Goal: Task Accomplishment & Management: Manage account settings

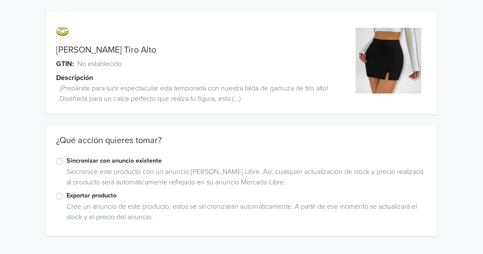
click at [67, 164] on label "Sincronizar con anuncio existente" at bounding box center [247, 161] width 361 height 10
click at [0, 0] on input "Sincronizar con anuncio existente" at bounding box center [0, 0] width 0 height 0
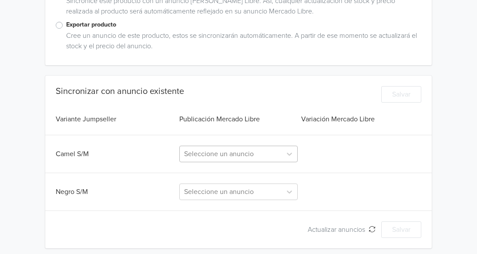
scroll to position [176, 0]
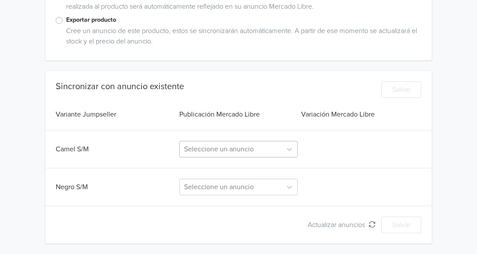
click at [225, 152] on div at bounding box center [230, 149] width 93 height 12
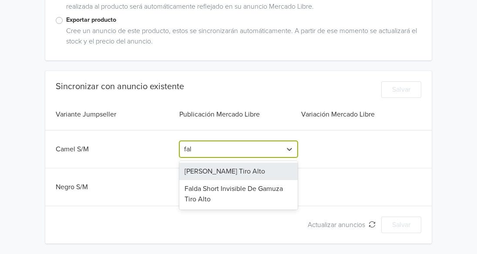
type input "fald"
click at [225, 172] on div "Falda Gamuza Tiro Alto" at bounding box center [238, 171] width 118 height 17
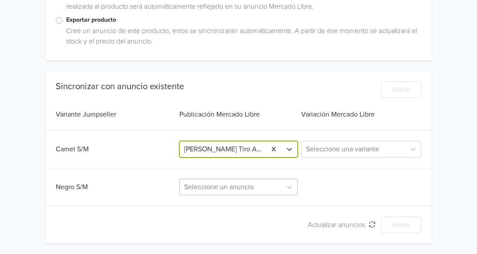
click at [215, 190] on div "Seleccione un anuncio" at bounding box center [238, 187] width 118 height 17
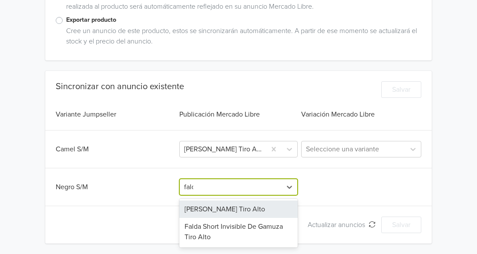
type input "falda"
click at [218, 207] on div "Falda Gamuza Tiro Alto" at bounding box center [238, 209] width 118 height 17
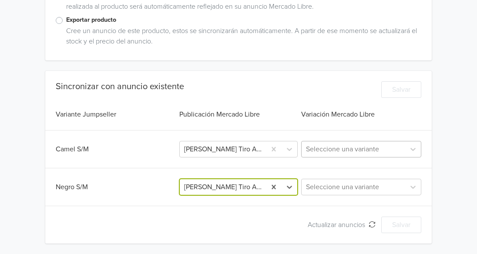
click at [312, 150] on div at bounding box center [353, 149] width 95 height 12
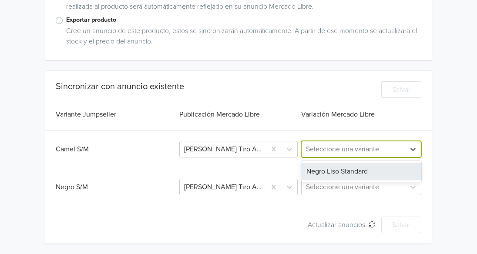
click at [328, 173] on div "Negro Liso Standard" at bounding box center [361, 171] width 120 height 17
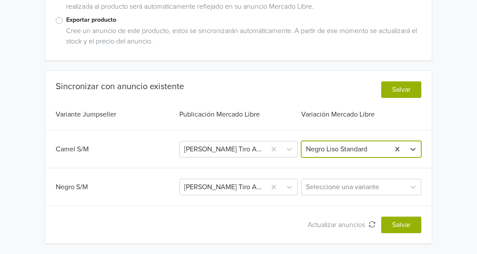
click at [345, 149] on div at bounding box center [345, 149] width 79 height 12
click at [339, 147] on div at bounding box center [345, 149] width 79 height 12
click at [368, 149] on div at bounding box center [345, 149] width 79 height 12
click at [333, 188] on div at bounding box center [353, 187] width 95 height 12
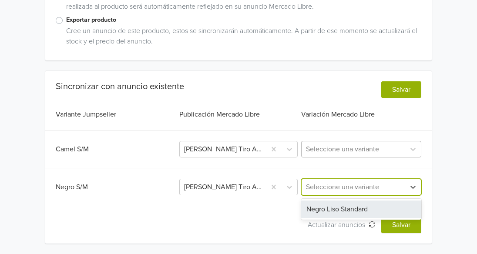
click at [328, 209] on div "Negro Liso Standard" at bounding box center [361, 209] width 120 height 17
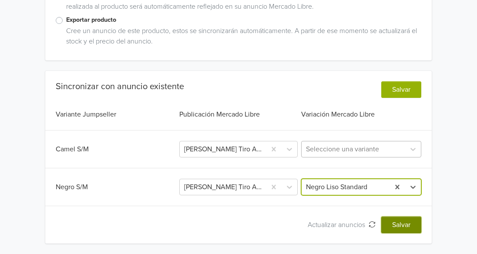
click at [404, 229] on button "Salvar" at bounding box center [401, 225] width 40 height 17
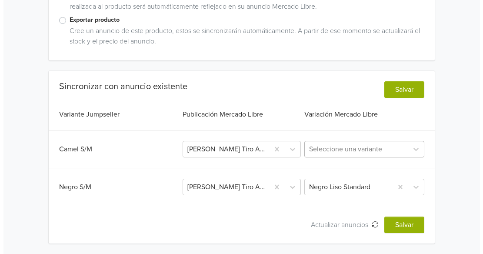
scroll to position [0, 0]
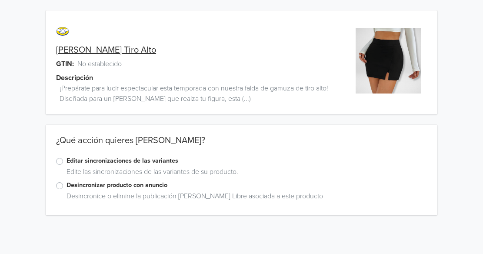
click at [113, 164] on label "Editar sincronizaciones de las variantes" at bounding box center [247, 161] width 361 height 10
click at [0, 0] on input "Editar sincronizaciones de las variantes" at bounding box center [0, 0] width 0 height 0
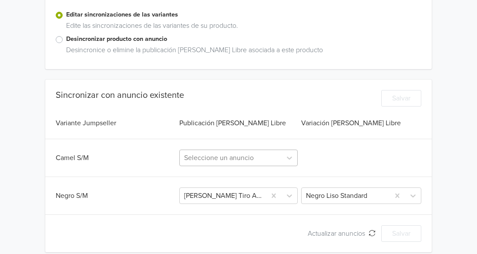
scroll to position [155, 0]
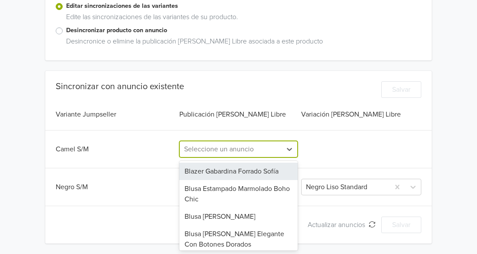
click at [216, 145] on div at bounding box center [230, 149] width 93 height 12
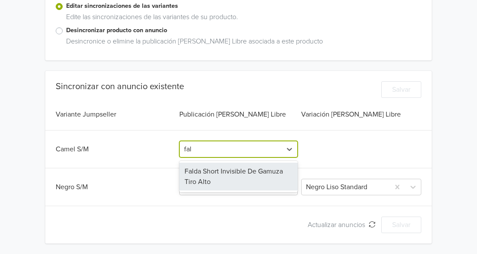
type input "fald"
click at [227, 180] on div "Falda Short Invisible De Gamuza Tiro Alto" at bounding box center [238, 177] width 118 height 28
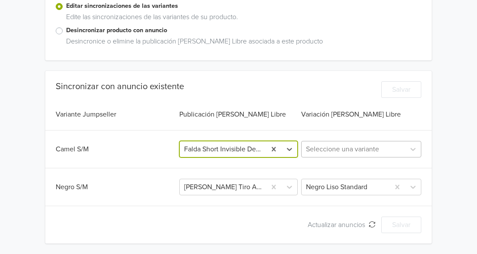
click at [352, 152] on div at bounding box center [353, 149] width 95 height 12
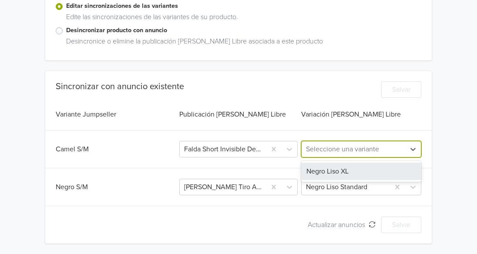
click at [352, 149] on div at bounding box center [353, 149] width 95 height 12
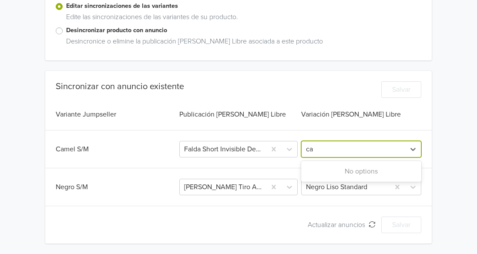
type input "c"
type input "ma"
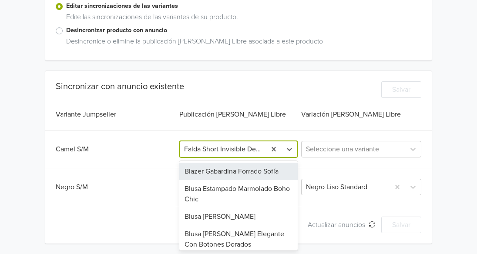
click at [241, 152] on div at bounding box center [222, 149] width 77 height 12
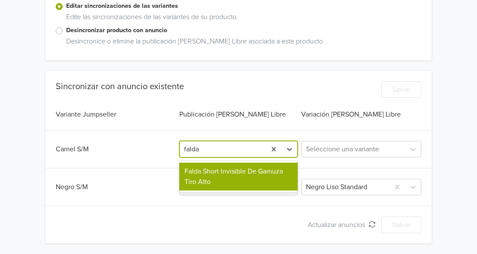
type input "falda"
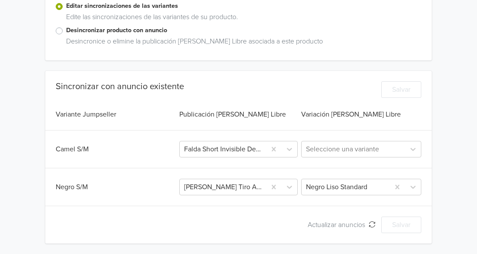
click at [251, 135] on div "Sincronizar con anuncio existente Salvar Variante Jumpseller Publicación Mercad…" at bounding box center [238, 157] width 386 height 152
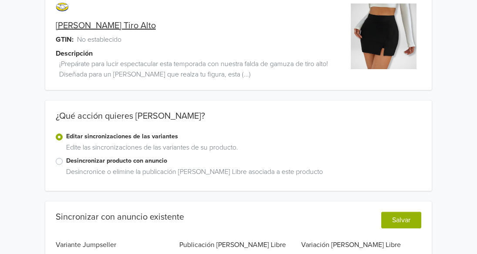
scroll to position [0, 0]
